Goal: Contribute content: Contribute content

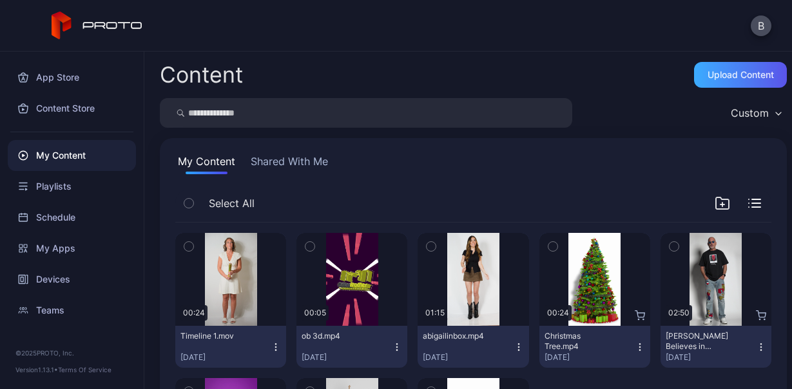
click at [703, 83] on div "Upload Content" at bounding box center [740, 75] width 93 height 26
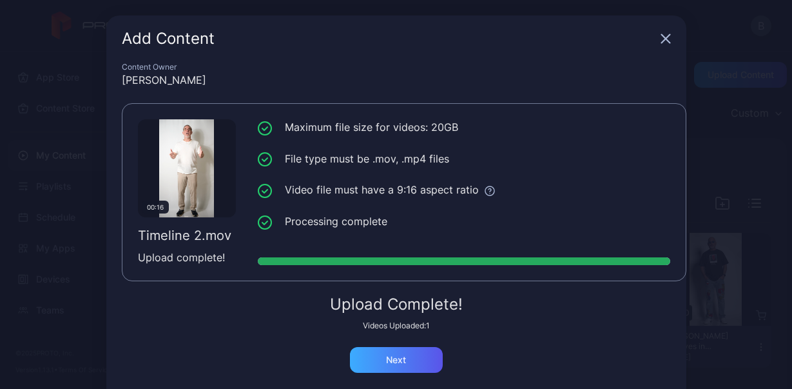
click at [415, 362] on div "Next" at bounding box center [396, 360] width 93 height 26
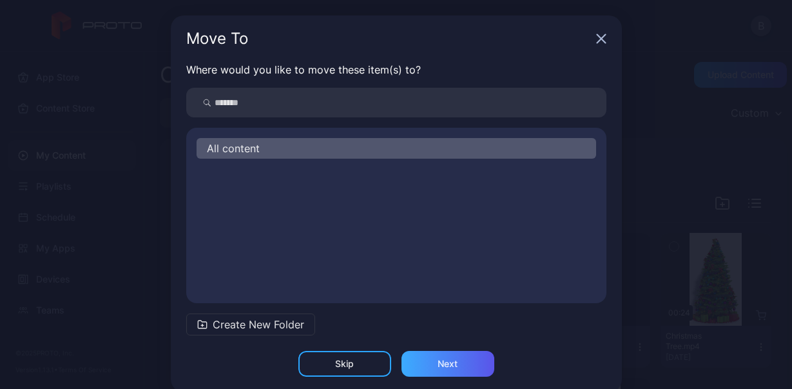
click at [438, 362] on div "Next" at bounding box center [448, 363] width 20 height 10
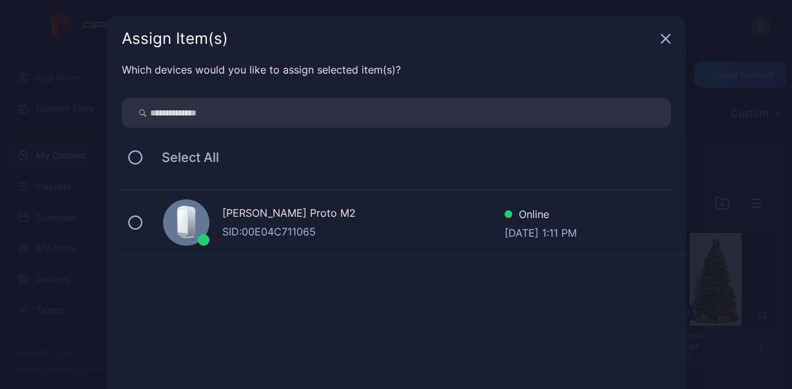
click at [137, 219] on div "[PERSON_NAME] Proto M2 SID: 00E04C711065 Online [DATE] 1:11 PM" at bounding box center [404, 222] width 565 height 64
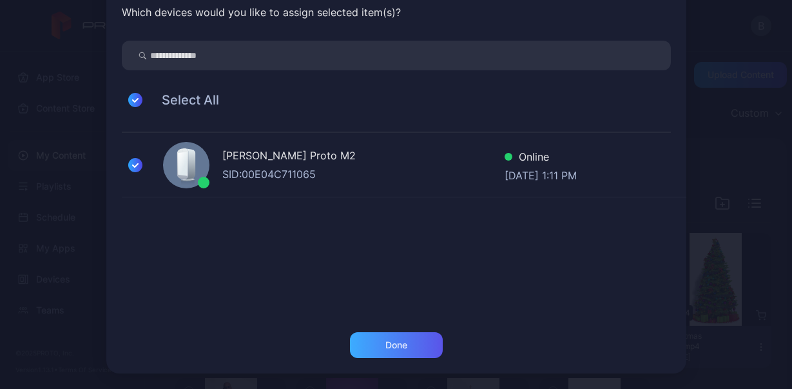
scroll to position [57, 0]
click at [421, 340] on div "Done" at bounding box center [396, 345] width 93 height 26
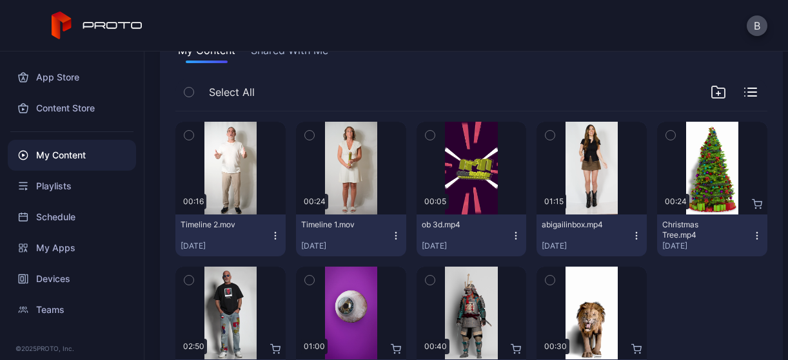
scroll to position [0, 0]
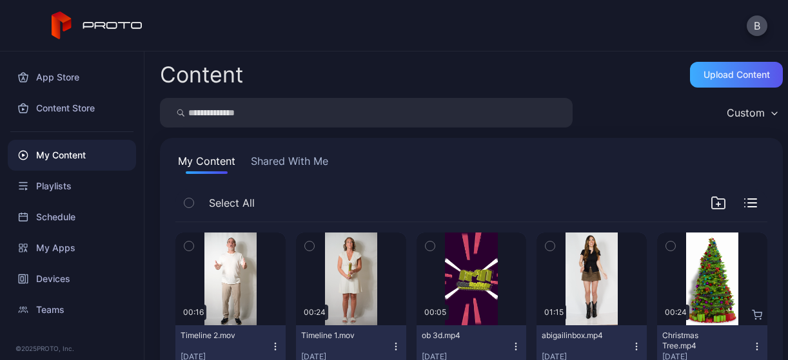
click at [719, 84] on div "Upload Content" at bounding box center [736, 75] width 93 height 26
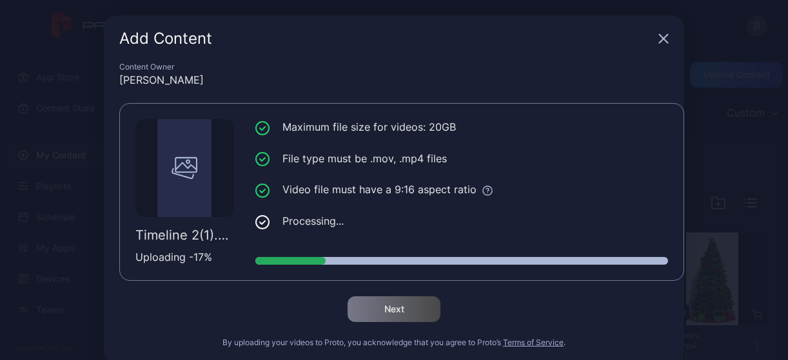
click at [658, 41] on icon "button" at bounding box center [663, 39] width 10 height 10
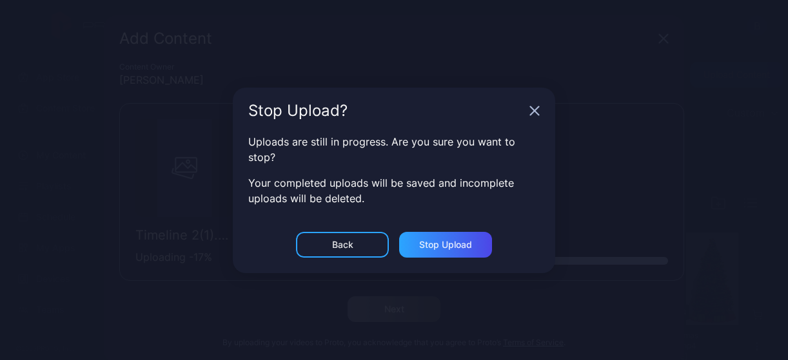
click at [356, 248] on div "Back" at bounding box center [342, 245] width 93 height 26
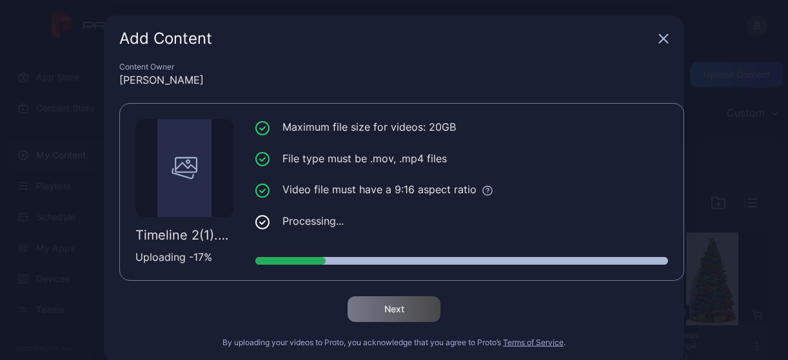
click at [647, 36] on div "Add Content" at bounding box center [394, 38] width 580 height 46
click at [660, 36] on icon "button" at bounding box center [664, 39] width 8 height 8
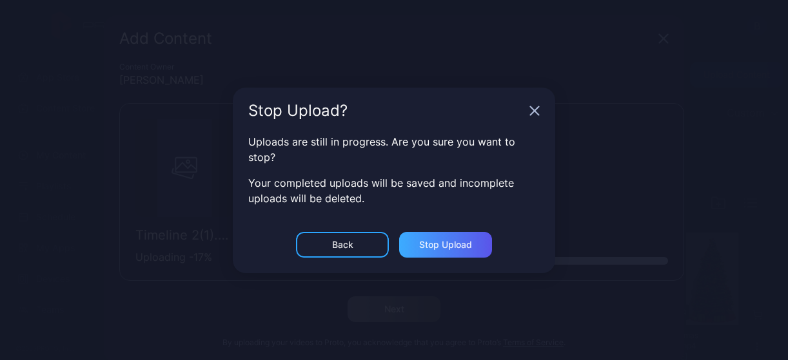
click at [437, 253] on div "Stop Upload" at bounding box center [445, 245] width 93 height 26
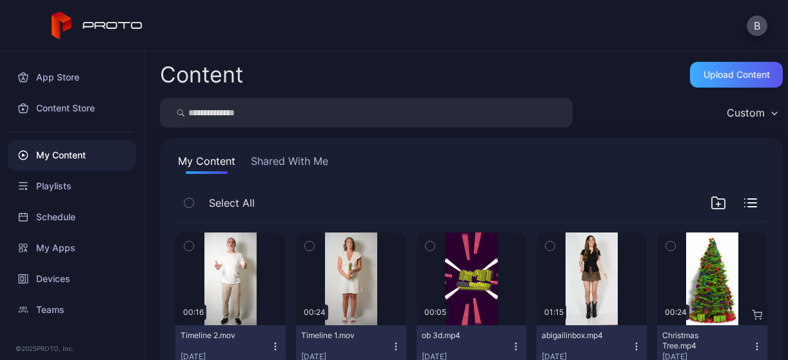
click at [710, 62] on div "Upload Content" at bounding box center [736, 75] width 93 height 26
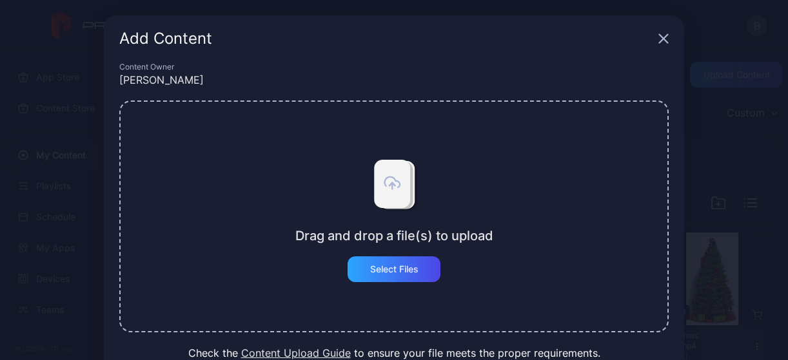
scroll to position [1, 0]
click at [387, 265] on div "Select Files" at bounding box center [394, 269] width 48 height 10
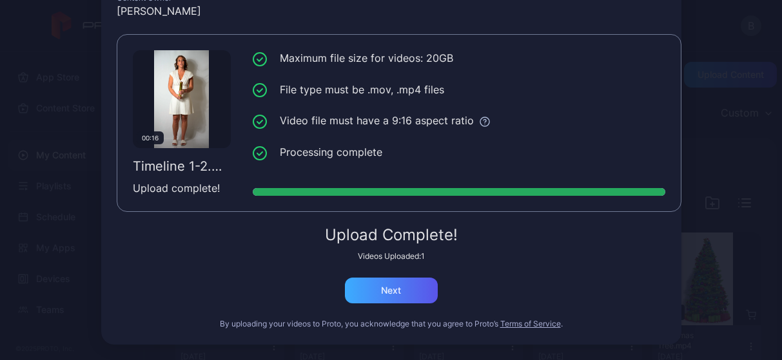
scroll to position [69, 0]
click at [384, 280] on div "Next" at bounding box center [391, 291] width 93 height 26
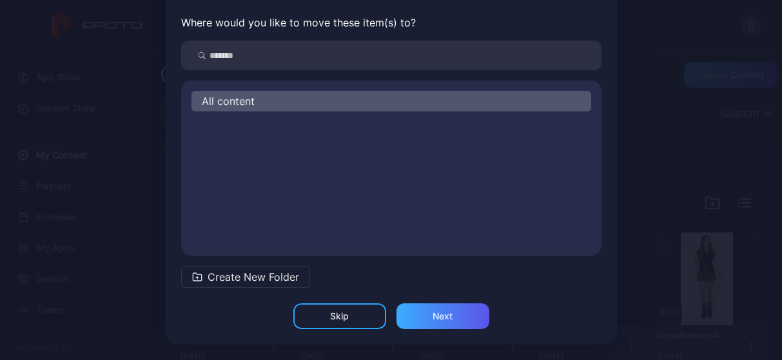
click at [443, 309] on div "Next" at bounding box center [443, 317] width 93 height 26
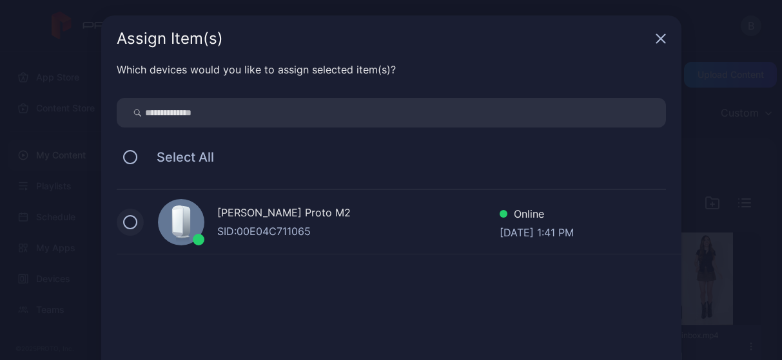
click at [123, 228] on button at bounding box center [130, 222] width 14 height 14
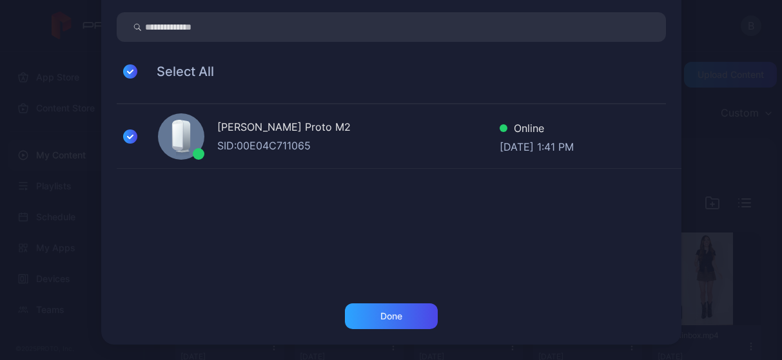
scroll to position [86, 0]
click at [360, 335] on div "Done" at bounding box center [391, 324] width 580 height 41
click at [397, 303] on div "Which devices would you like to assign selected item(s)? Select All [PERSON_NAM…" at bounding box center [391, 140] width 580 height 328
click at [396, 317] on div "Done" at bounding box center [391, 317] width 93 height 26
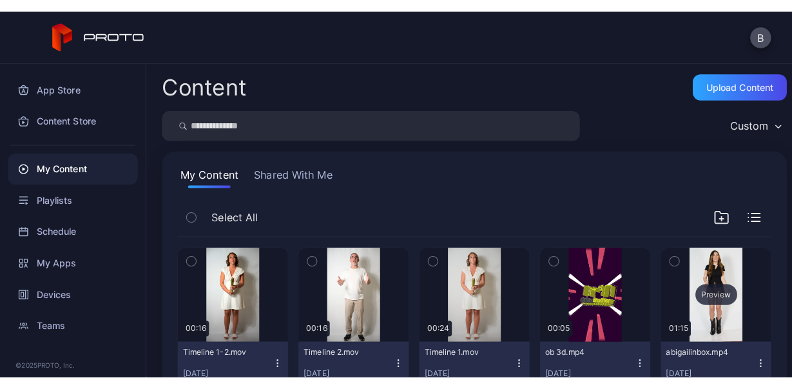
scroll to position [155, 0]
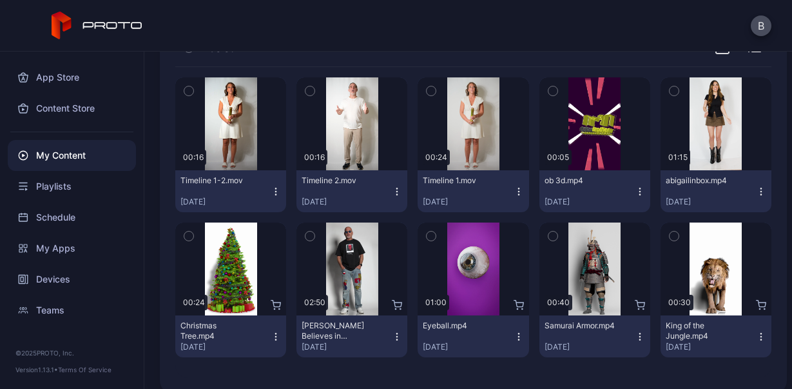
click at [433, 87] on button "button" at bounding box center [431, 90] width 27 height 27
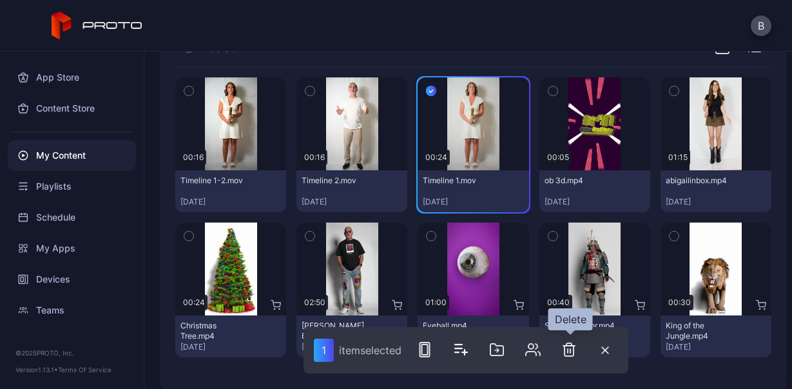
click at [568, 351] on icon "button" at bounding box center [568, 351] width 0 height 4
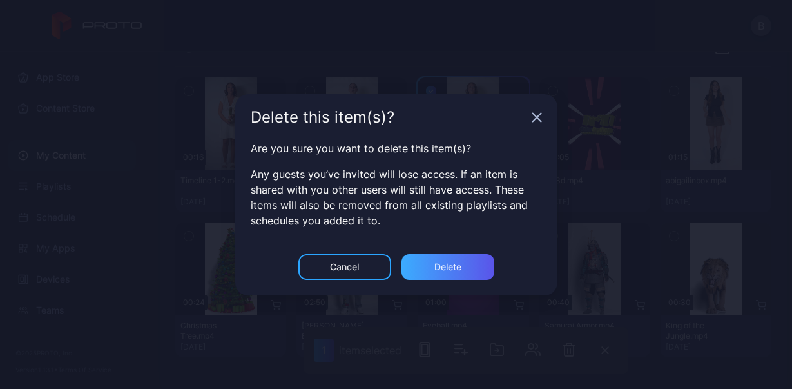
click at [464, 272] on div "Delete" at bounding box center [448, 267] width 93 height 26
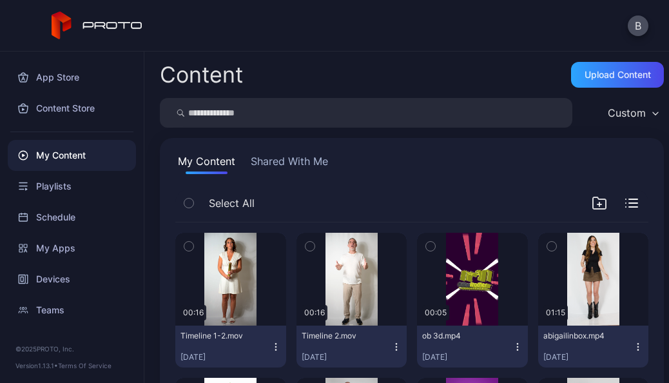
scroll to position [0, 0]
